Goal: Find specific page/section: Find specific page/section

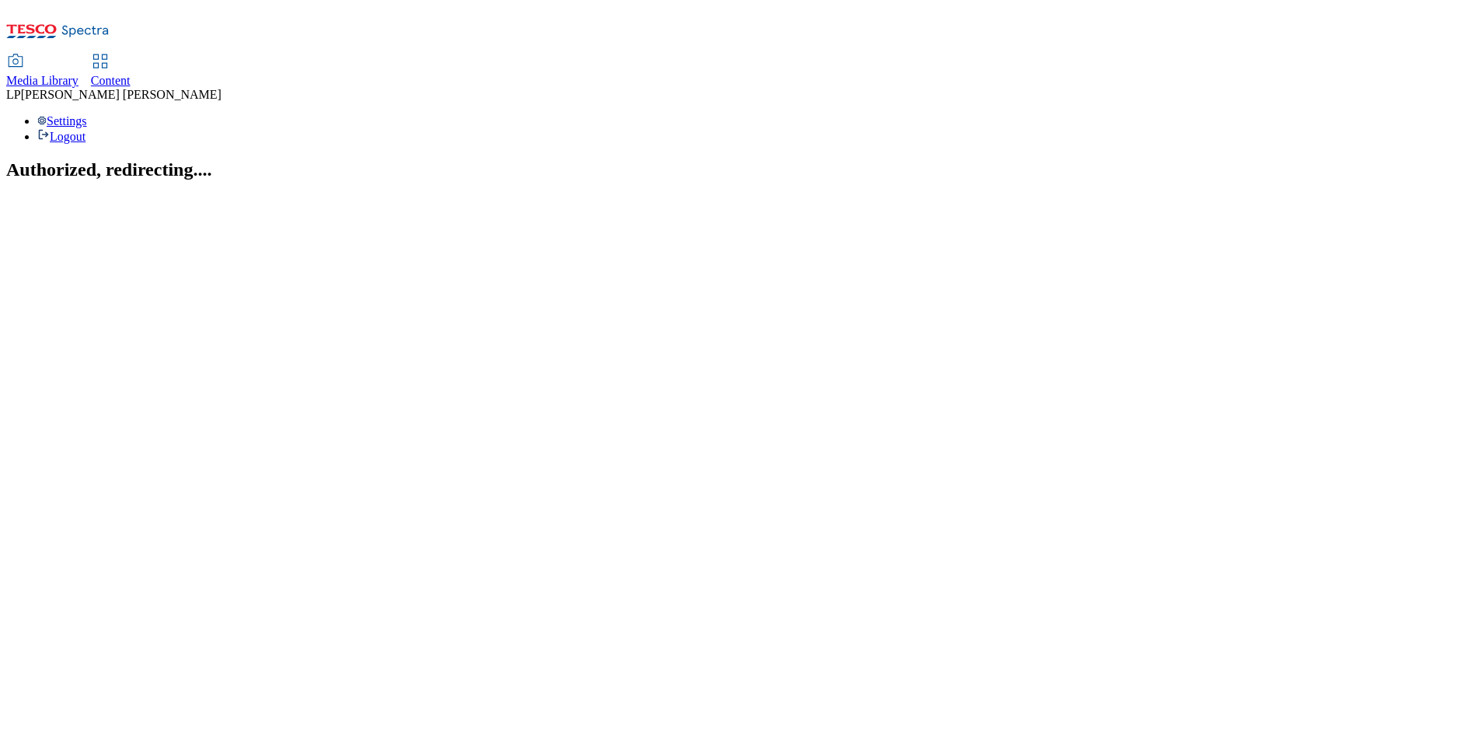
click at [106, 54] on use at bounding box center [99, 60] width 13 height 13
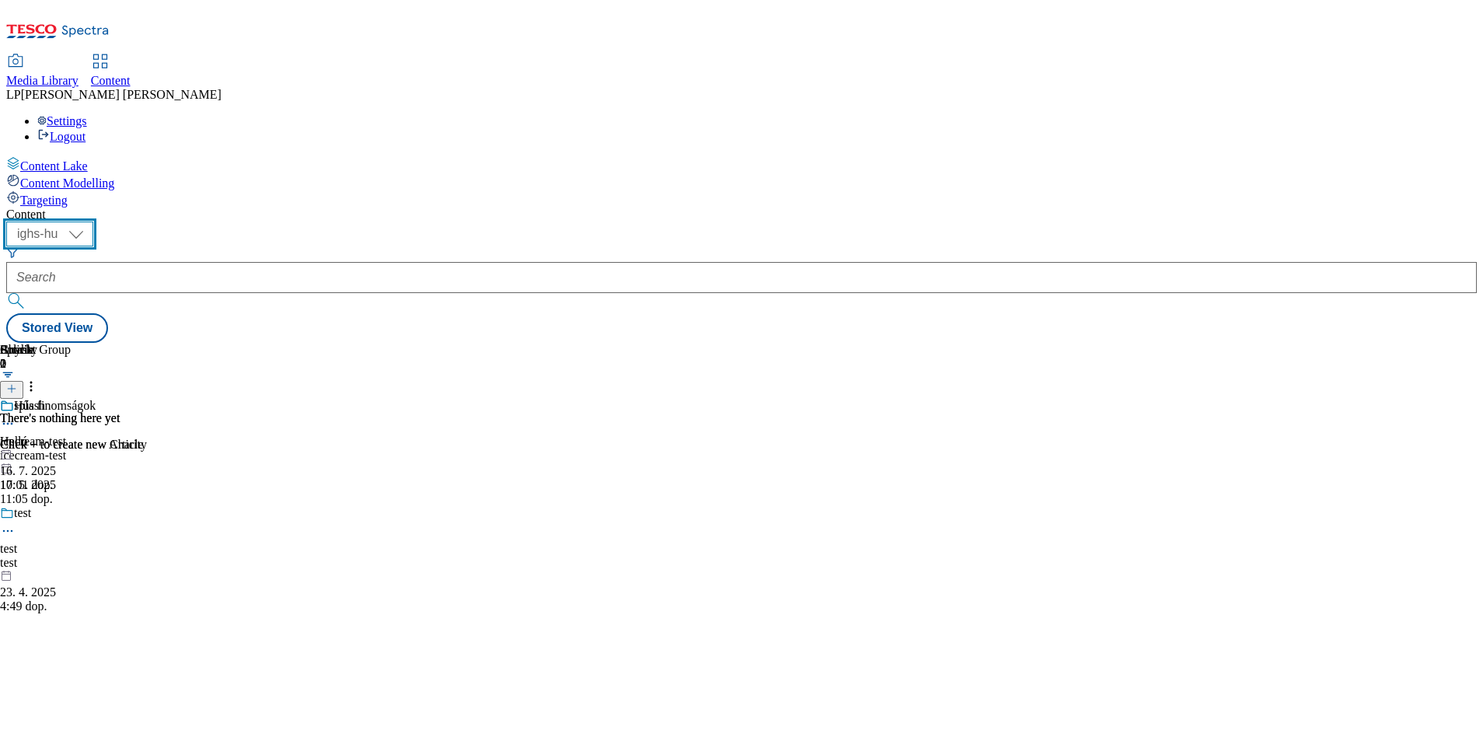
click at [93, 221] on select "ighs-cz ighs-hu ighs-sk" at bounding box center [49, 233] width 87 height 25
select select "ighs-cz"
click at [93, 221] on select "ighs-cz ighs-hu ighs-sk" at bounding box center [49, 233] width 87 height 25
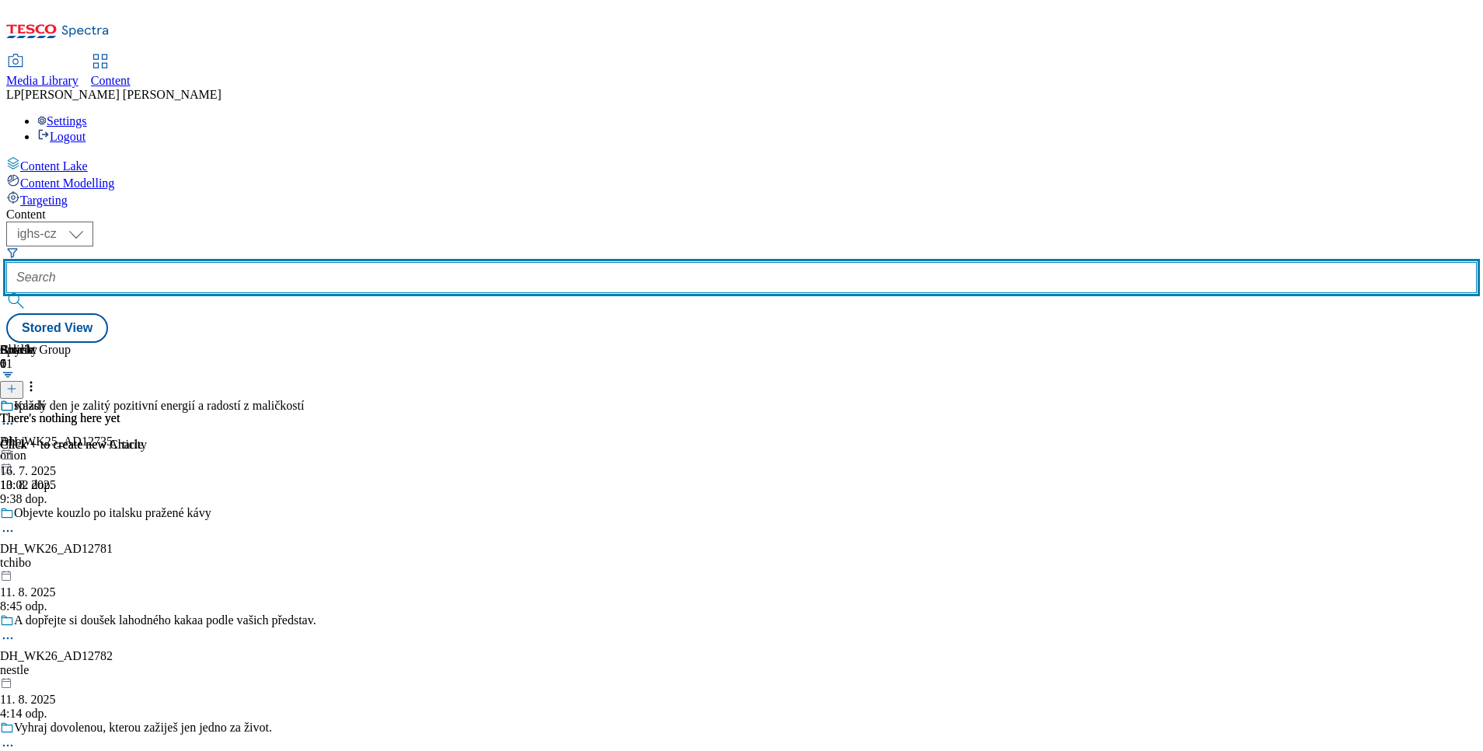
click at [367, 262] on input "text" at bounding box center [741, 277] width 1470 height 31
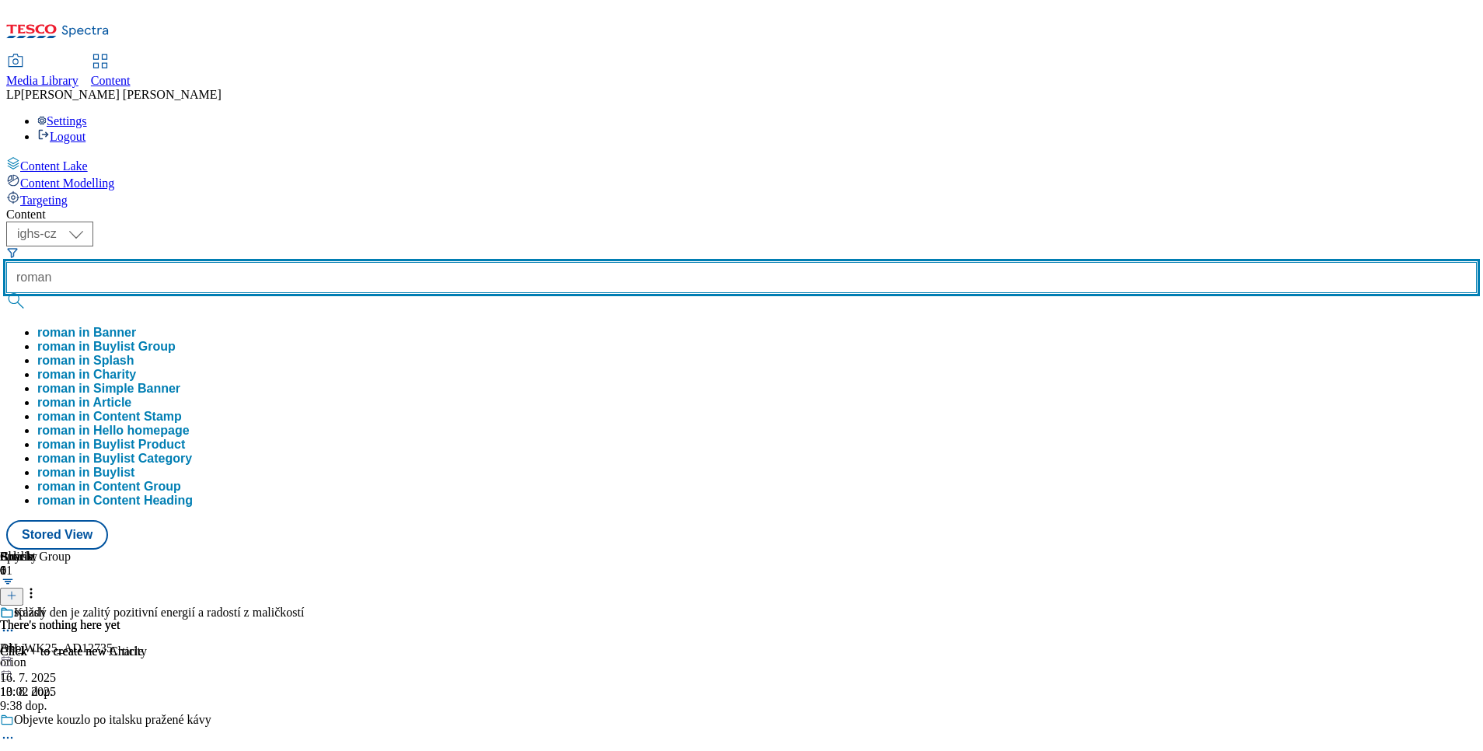
click at [6, 293] on button "submit" at bounding box center [17, 301] width 22 height 16
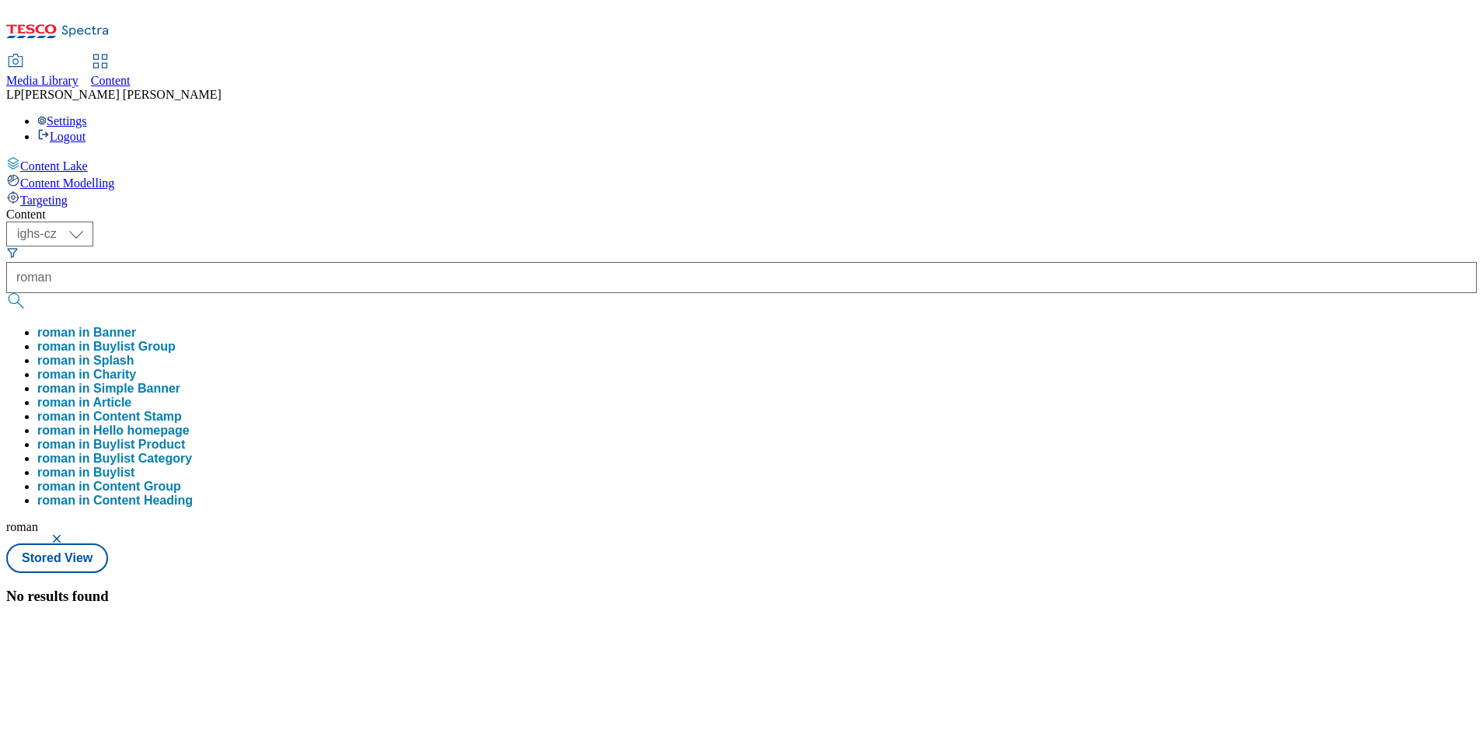
click at [751, 588] on div "No results found" at bounding box center [741, 596] width 1470 height 17
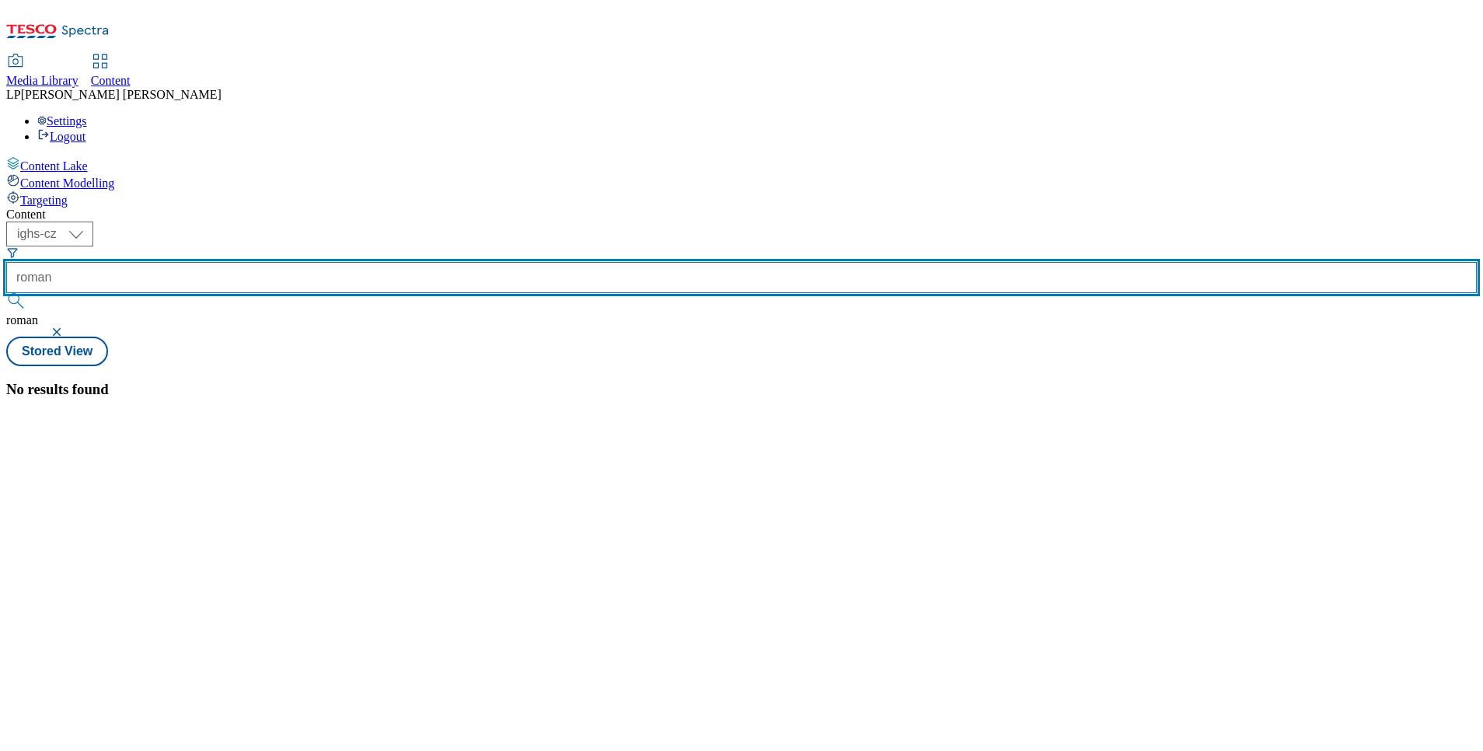
click at [405, 262] on input "roman" at bounding box center [741, 277] width 1470 height 31
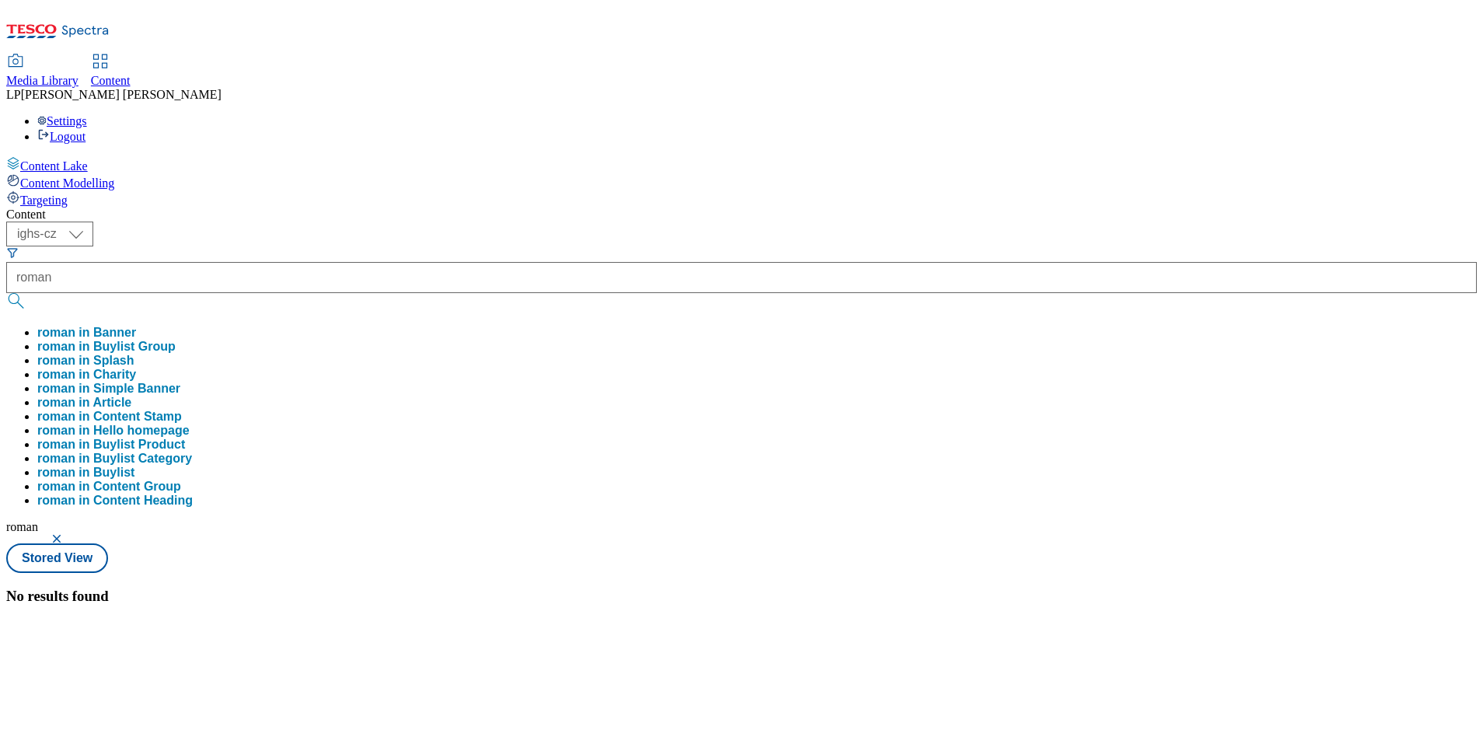
click at [176, 340] on button "roman in Buylist Group" at bounding box center [106, 347] width 138 height 14
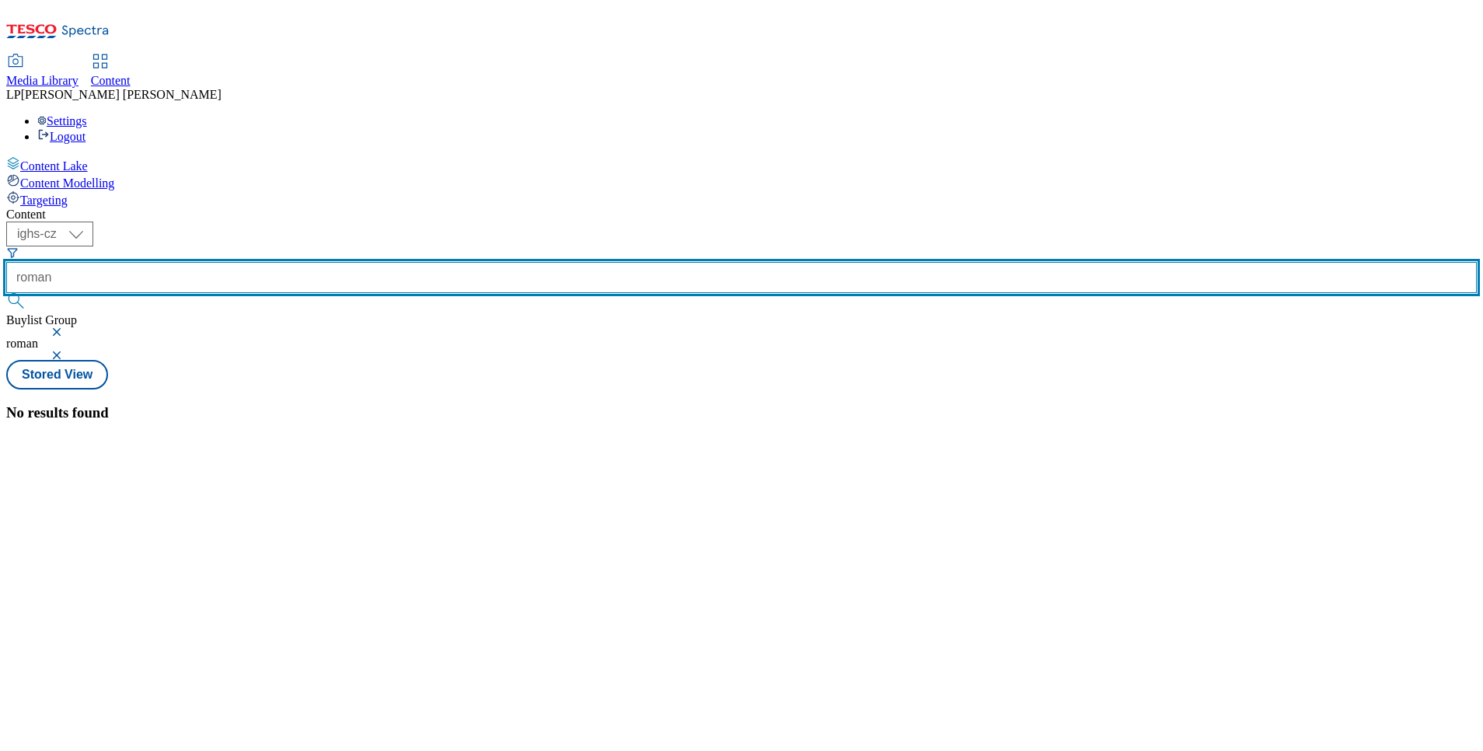
click at [376, 262] on input "roman" at bounding box center [741, 277] width 1470 height 31
type input "roman´s"
click at [6, 293] on button "submit" at bounding box center [17, 301] width 22 height 16
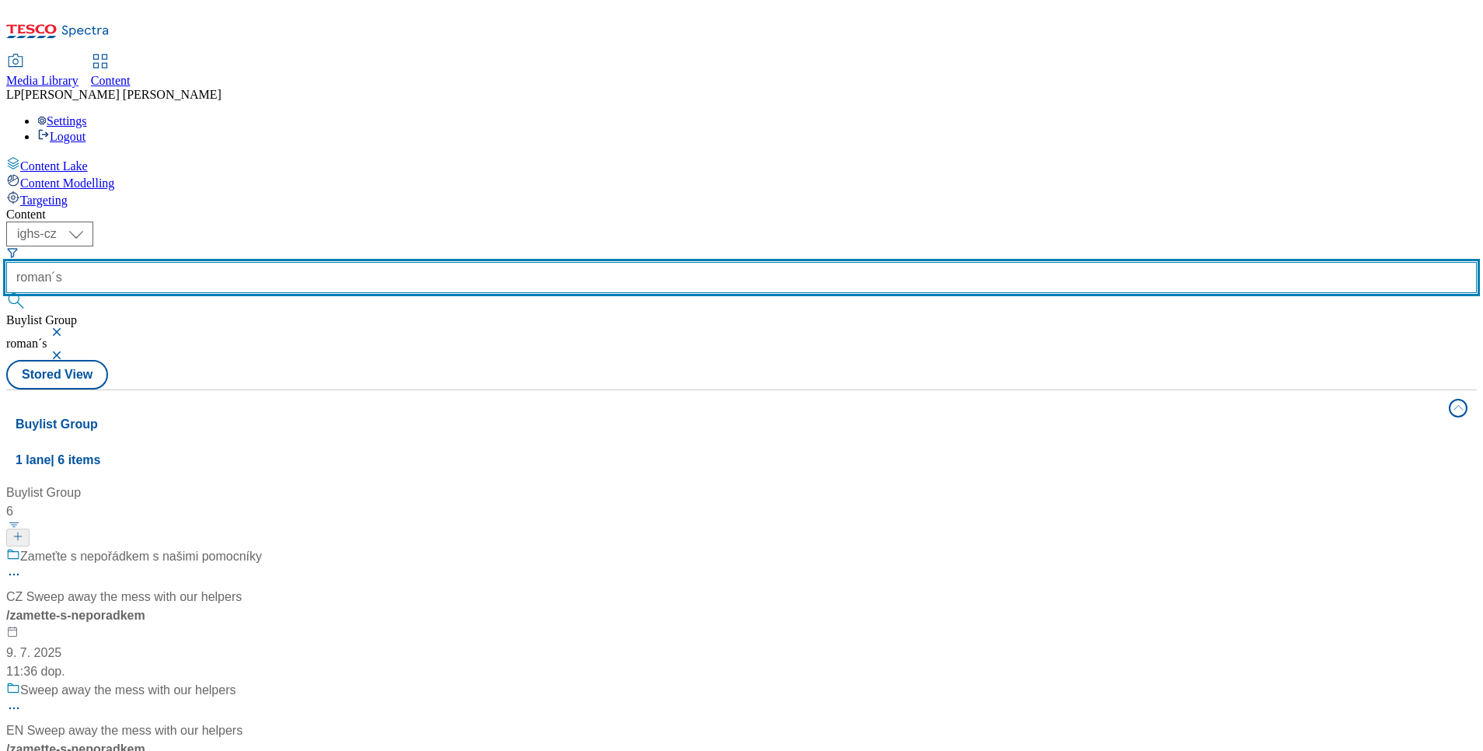
scroll to position [233, 0]
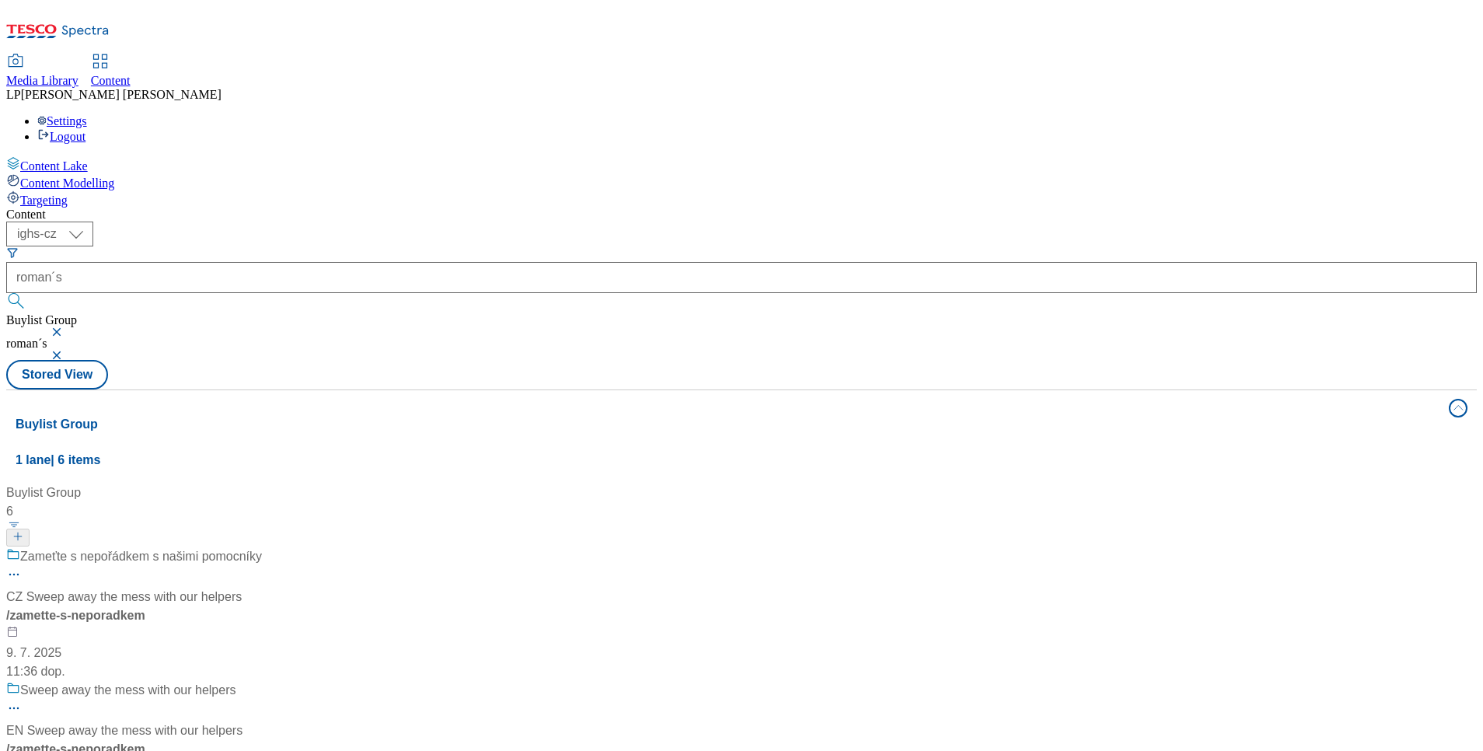
click at [66, 350] on button "button" at bounding box center [59, 354] width 16 height 9
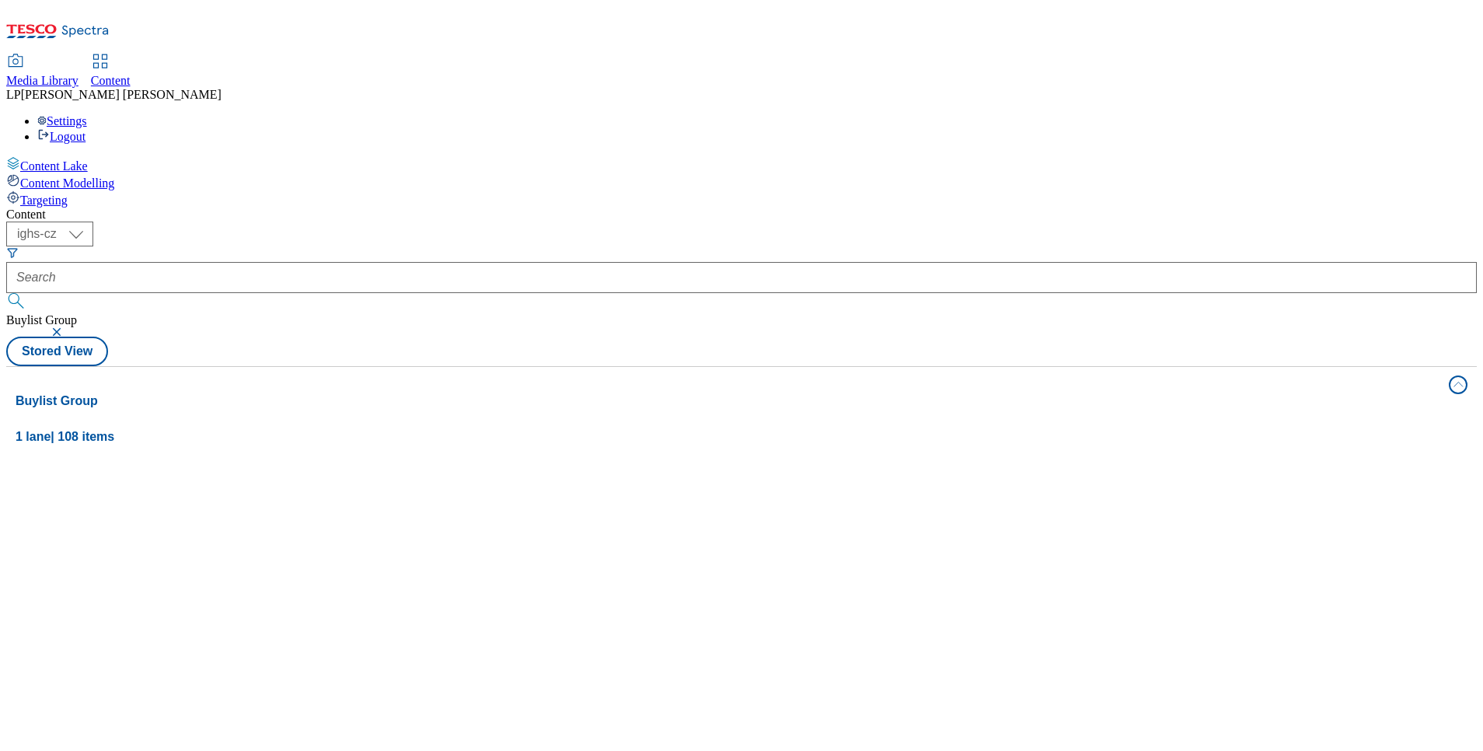
click at [66, 327] on button "button" at bounding box center [59, 331] width 16 height 9
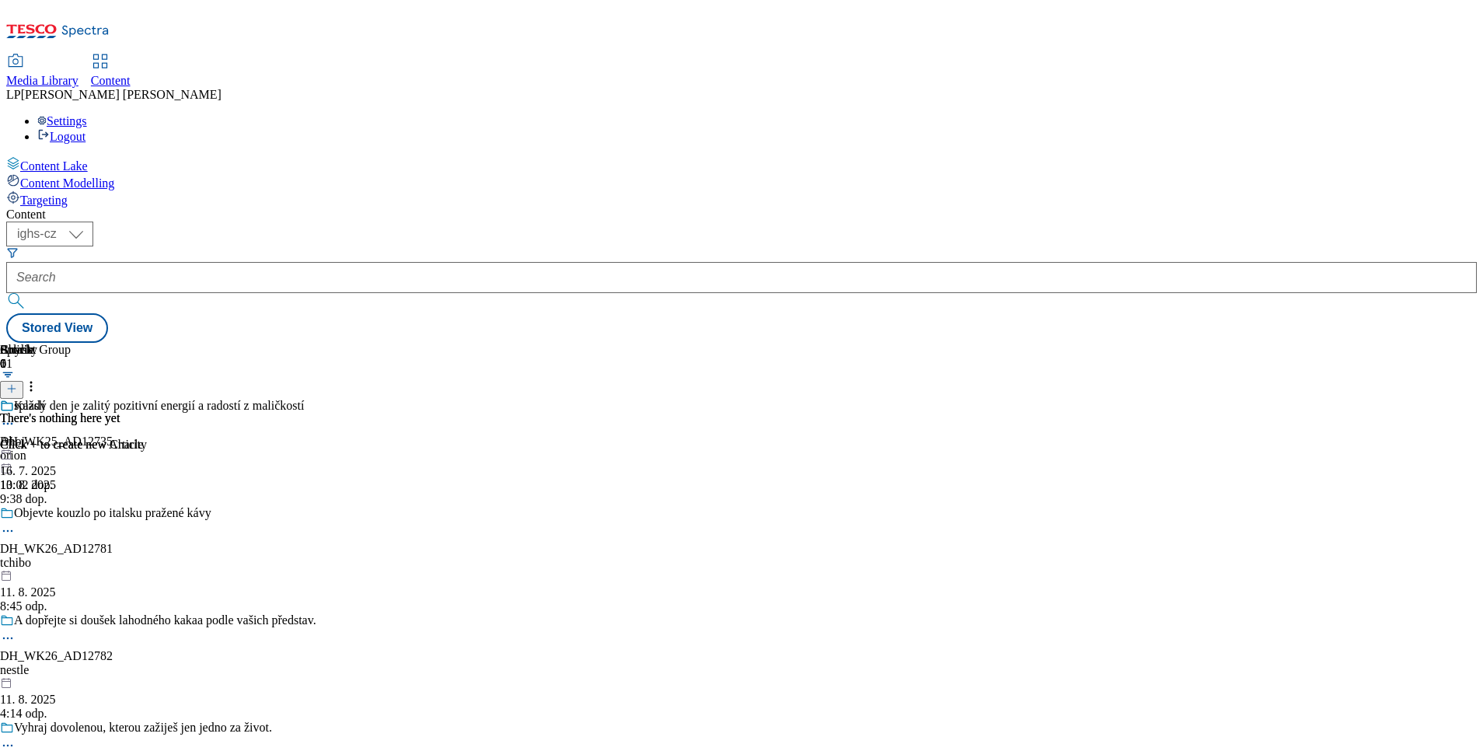
scroll to position [978, 0]
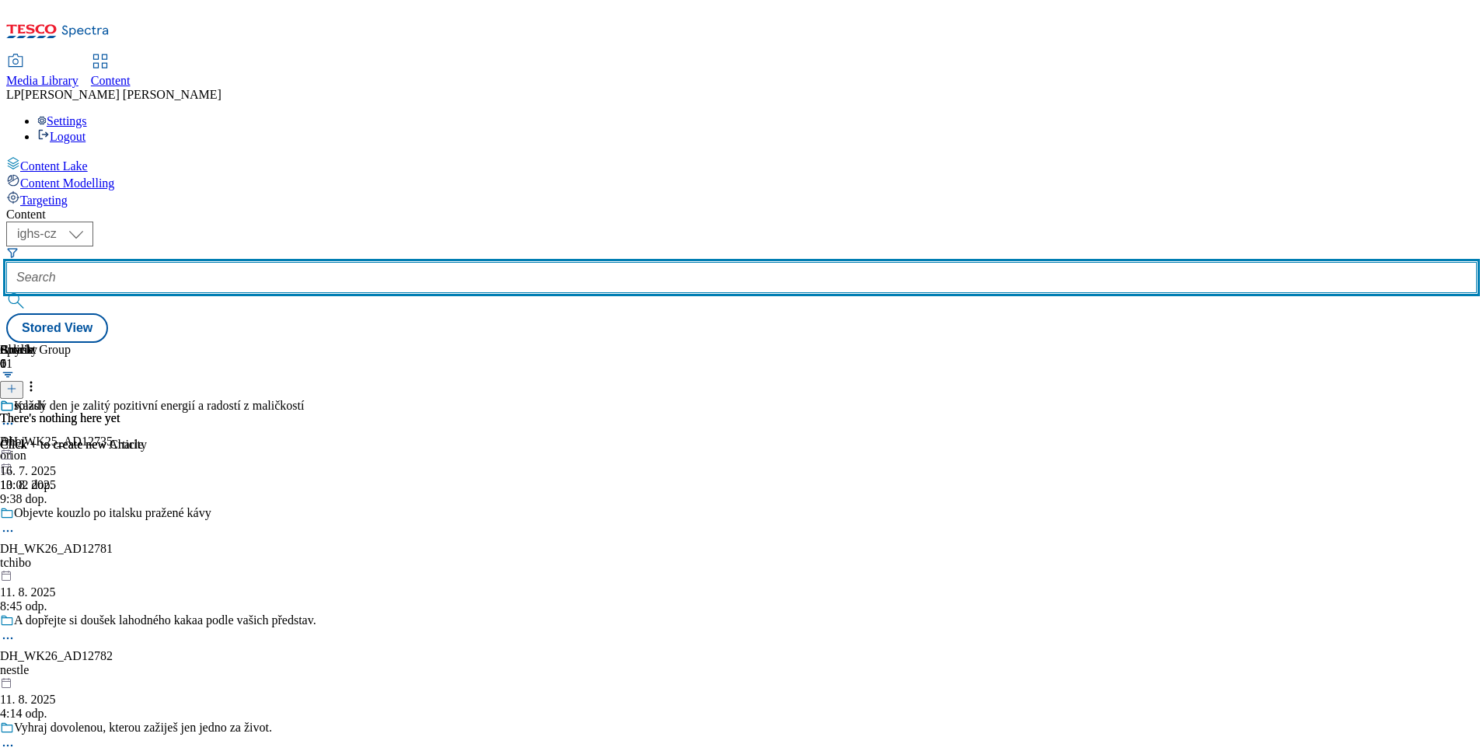
click at [372, 262] on input "text" at bounding box center [741, 277] width 1470 height 31
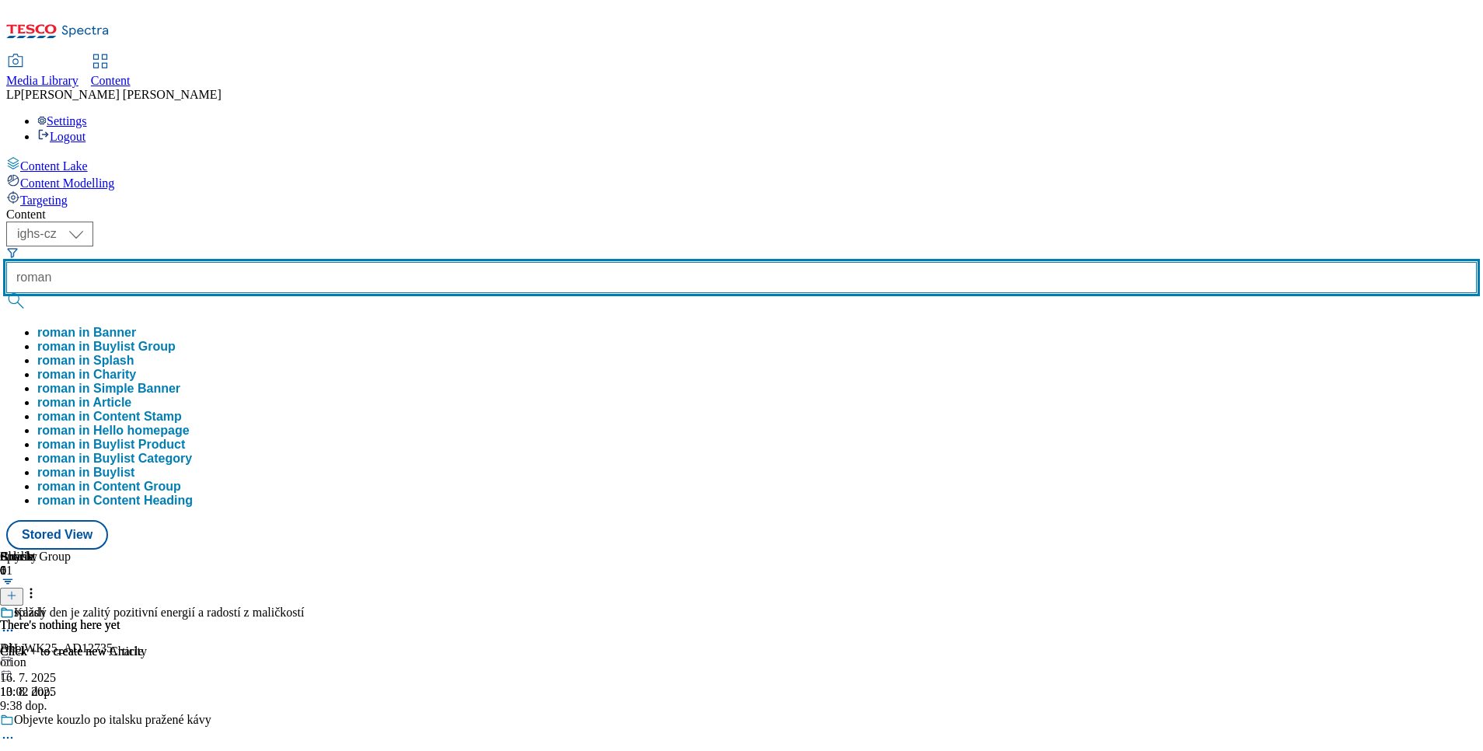
type input "roman"
click at [6, 293] on button "submit" at bounding box center [17, 301] width 22 height 16
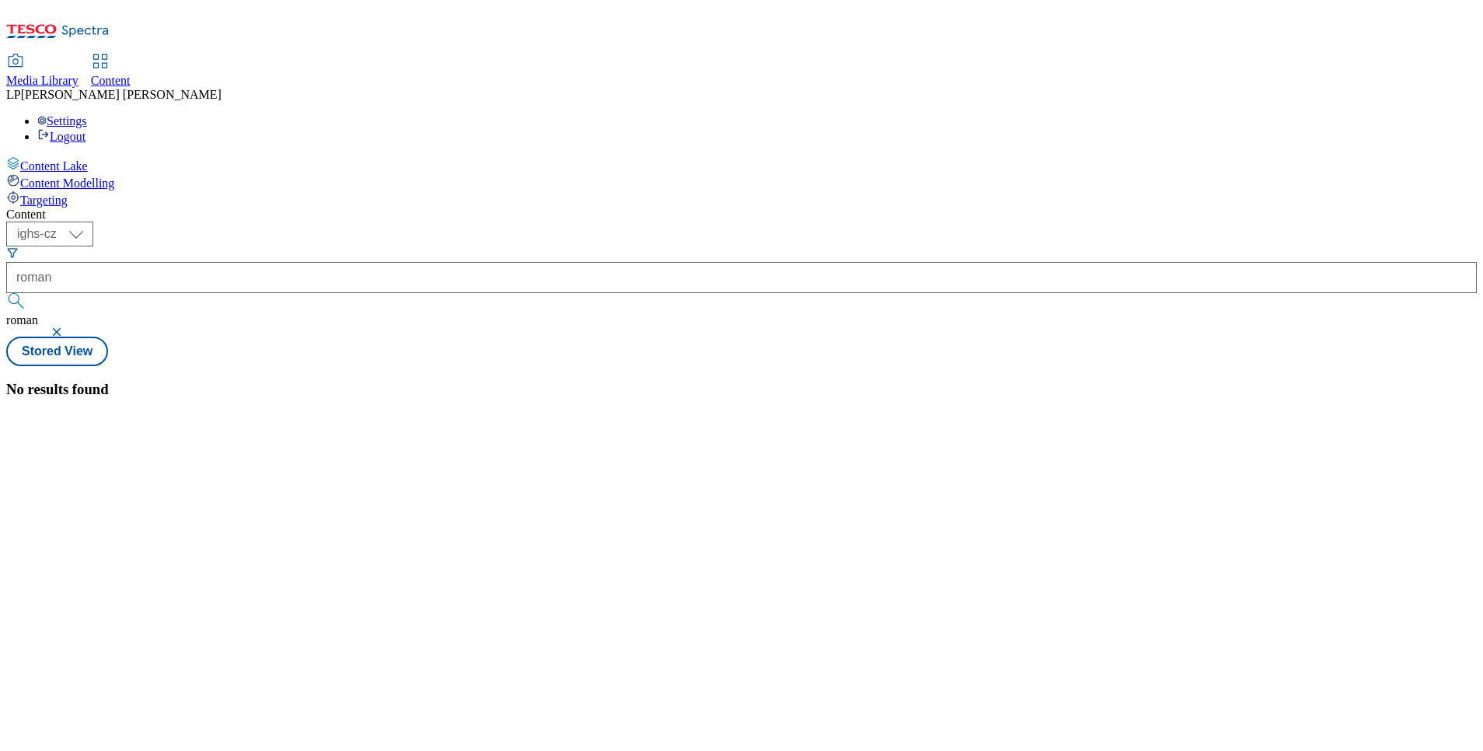
click at [746, 381] on div "No results found" at bounding box center [741, 389] width 1470 height 17
click at [66, 327] on button "button" at bounding box center [59, 331] width 16 height 9
